Goal: Use online tool/utility: Use online tool/utility

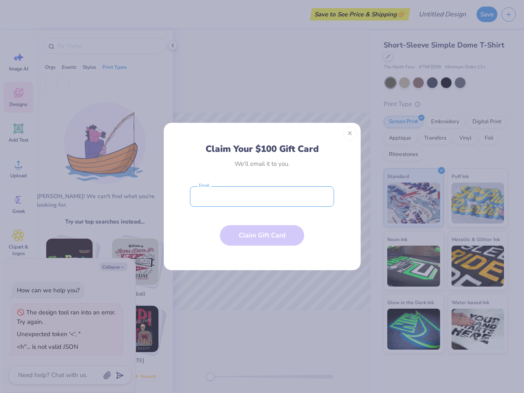
type textarea "x"
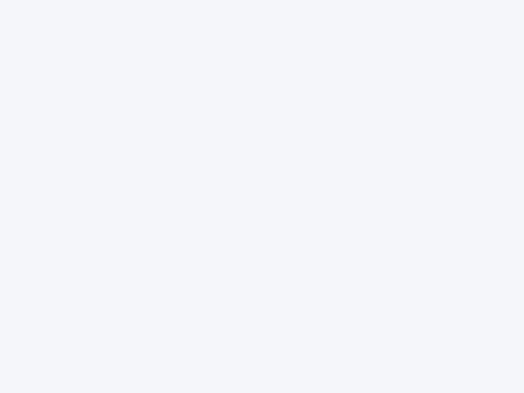
click at [262, 197] on div at bounding box center [262, 196] width 524 height 393
